Goal: Navigation & Orientation: Go to known website

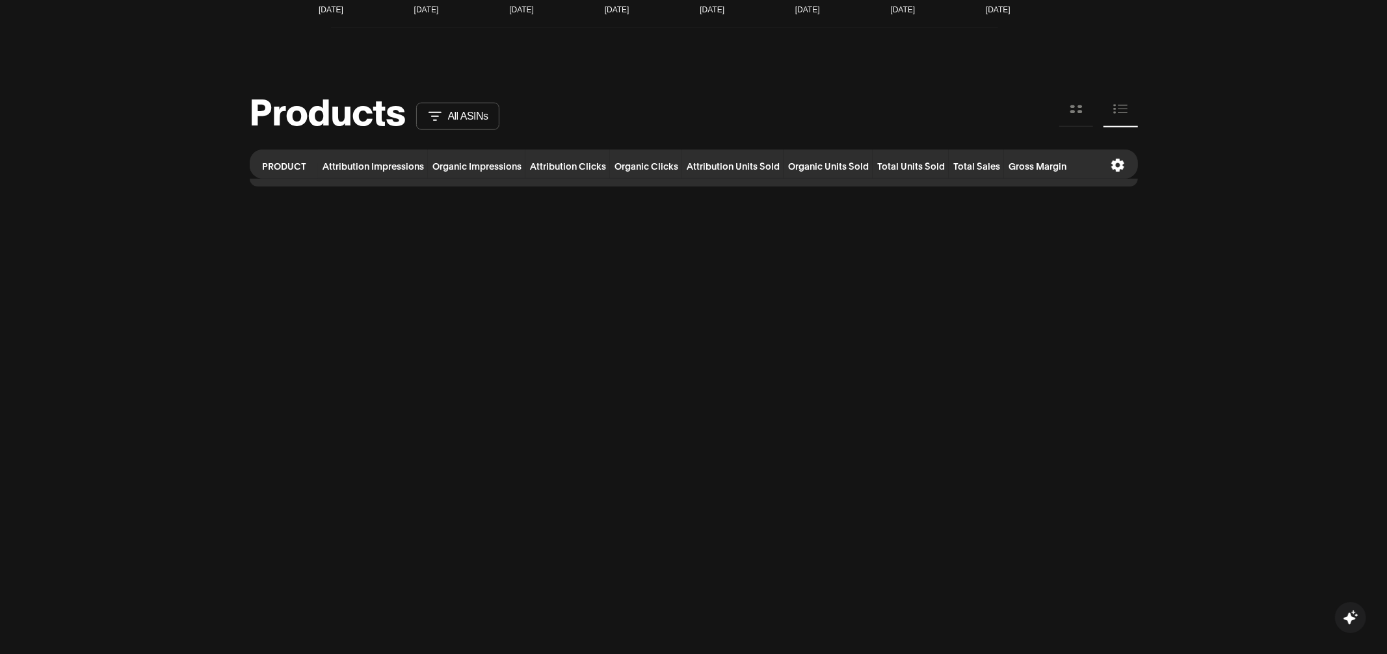
scroll to position [1255, 0]
